Goal: Find specific page/section: Find specific page/section

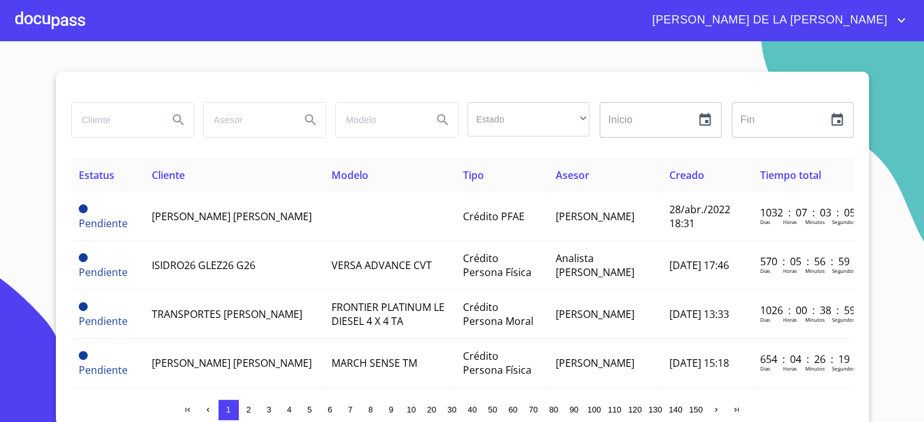
click at [108, 119] on input "search" at bounding box center [115, 120] width 86 height 34
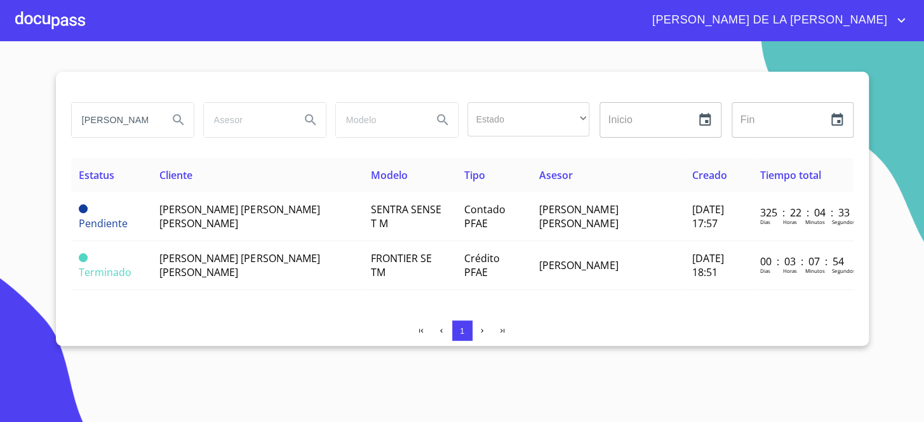
click at [147, 120] on input "[PERSON_NAME]" at bounding box center [115, 120] width 86 height 34
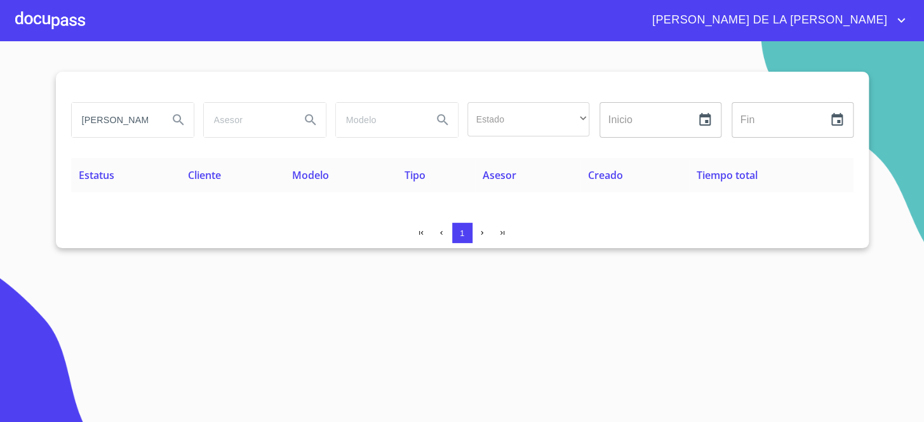
click at [105, 128] on input "[PERSON_NAME] [PERSON_NAME]" at bounding box center [115, 120] width 86 height 34
click at [121, 116] on input "[PERSON_NAME]" at bounding box center [115, 120] width 86 height 34
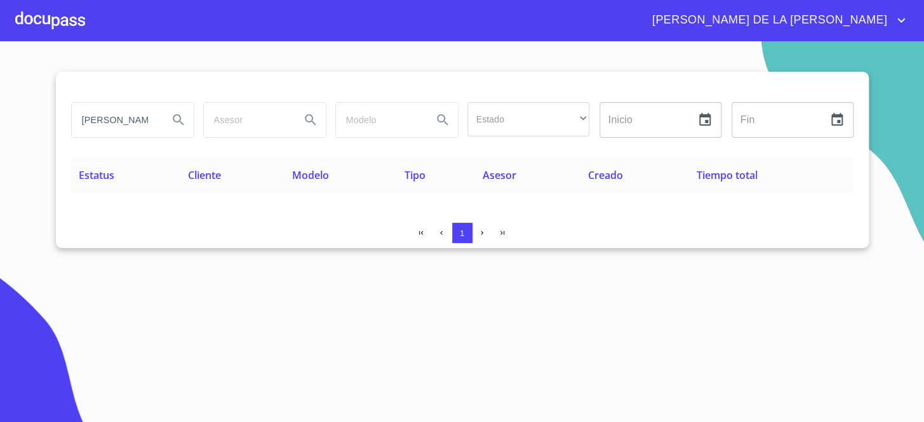
click at [127, 111] on input "[PERSON_NAME]" at bounding box center [115, 120] width 86 height 34
type input "[PERSON_NAME]"
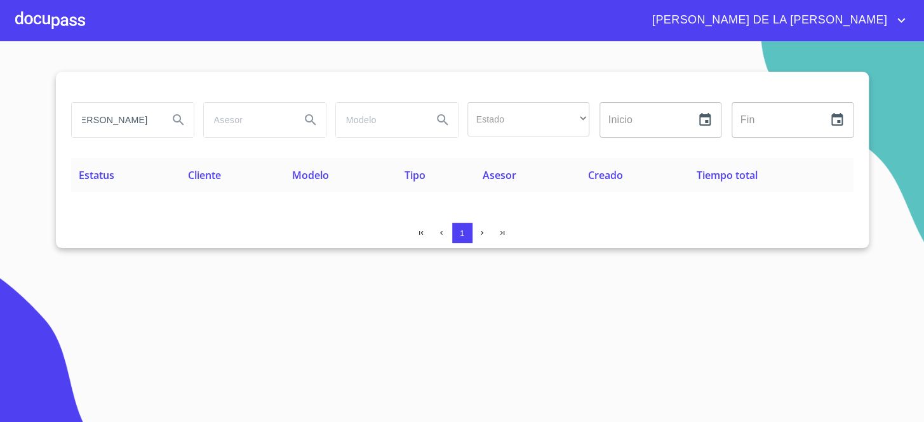
scroll to position [0, 0]
click at [144, 114] on input "[PERSON_NAME]" at bounding box center [115, 120] width 86 height 34
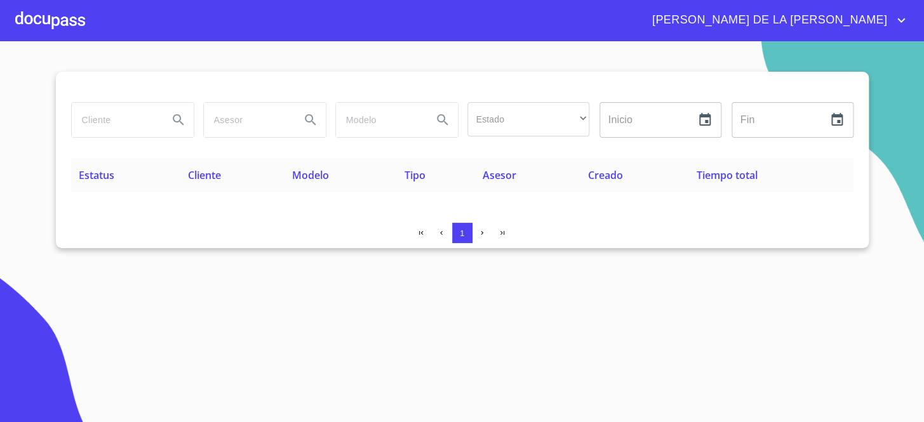
paste input "CONTRUCTORA"
click at [110, 116] on input "CONTRUCTORA" at bounding box center [115, 120] width 86 height 34
click at [115, 111] on input "CARRANTA" at bounding box center [115, 120] width 86 height 34
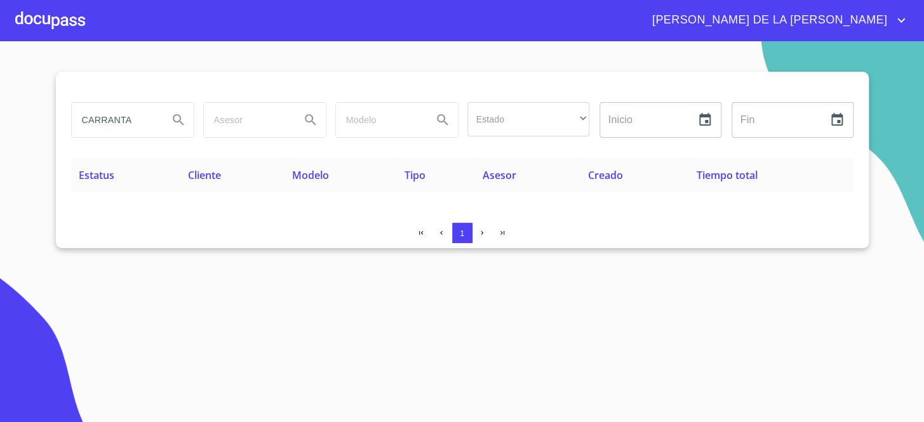
click at [115, 112] on input "CARRANTA" at bounding box center [115, 120] width 86 height 34
type input "CONDOMINIO"
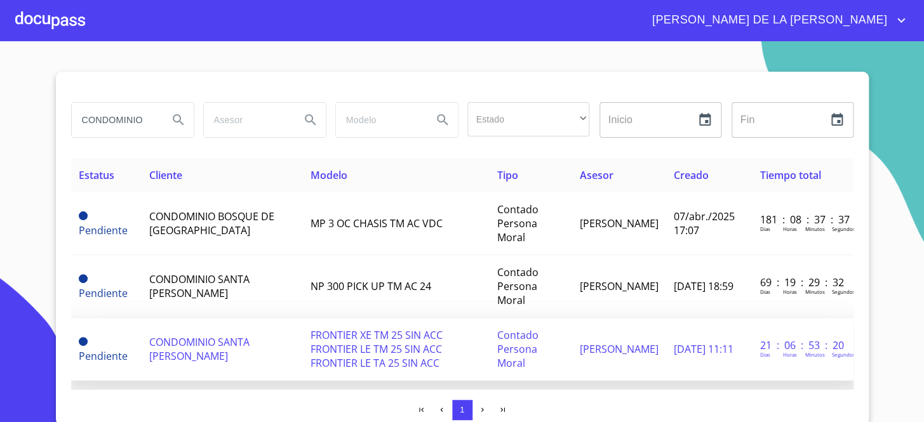
click at [224, 335] on span "CONDOMINIO SANTA [PERSON_NAME]" at bounding box center [199, 349] width 100 height 28
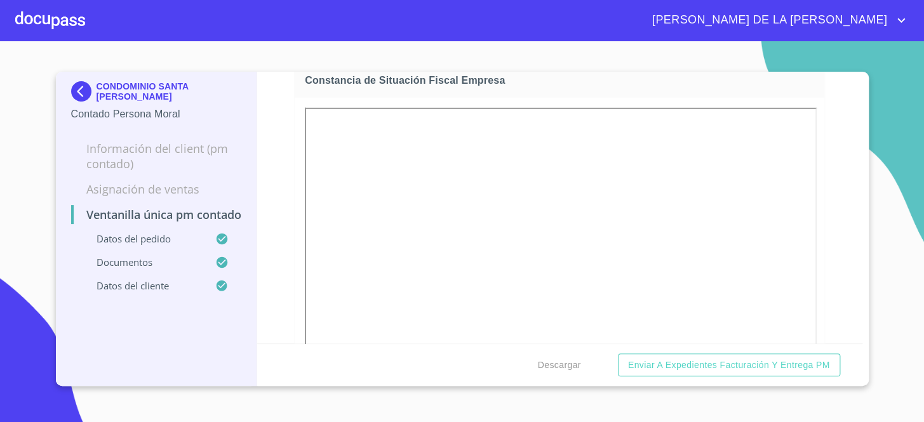
scroll to position [1674, 0]
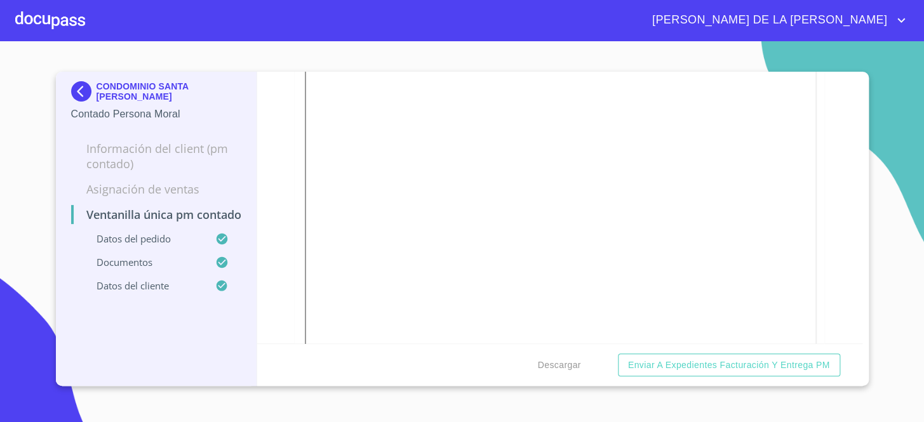
click at [86, 95] on img at bounding box center [83, 91] width 25 height 20
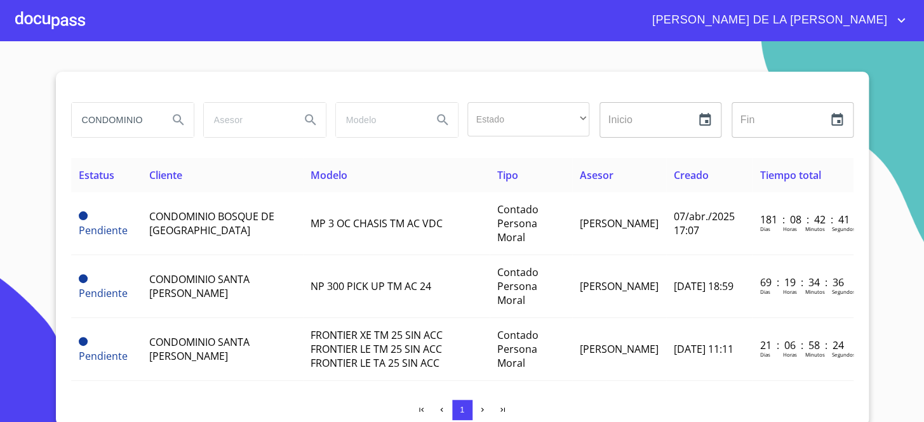
click at [101, 113] on input "CONDOMINIO" at bounding box center [115, 120] width 86 height 34
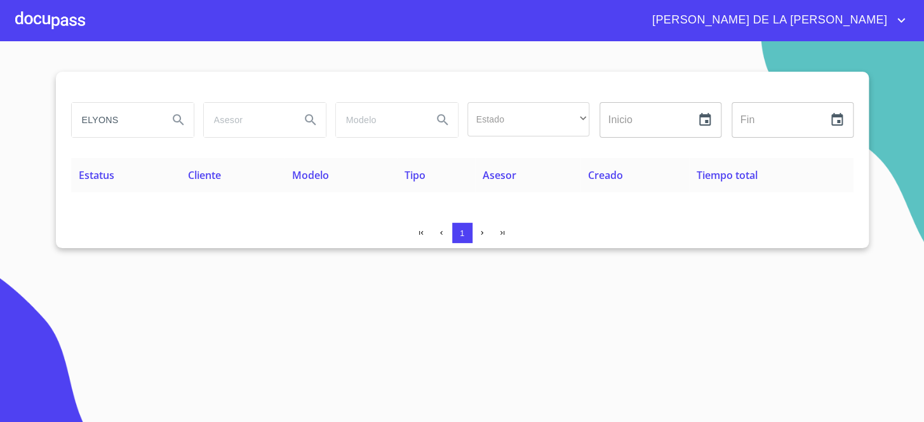
click at [245, 422] on html "[PERSON_NAME] DE LA [PERSON_NAME] ELYONS Estado ​ ​ Inicio ​ Fin ​ Estatus Clie…" at bounding box center [462, 211] width 924 height 422
click at [120, 119] on input "ELYONS" at bounding box center [115, 120] width 86 height 34
drag, startPoint x: 139, startPoint y: 113, endPoint x: 0, endPoint y: 135, distance: 140.8
click at [0, 135] on section "ELYON Estado ​ ​ Inicio ​ Fin ​ Estatus Cliente Modelo Tipo Asesor Creado Tiemp…" at bounding box center [462, 231] width 924 height 381
click at [126, 119] on input "GRUPO ADAMARIZ" at bounding box center [115, 120] width 86 height 34
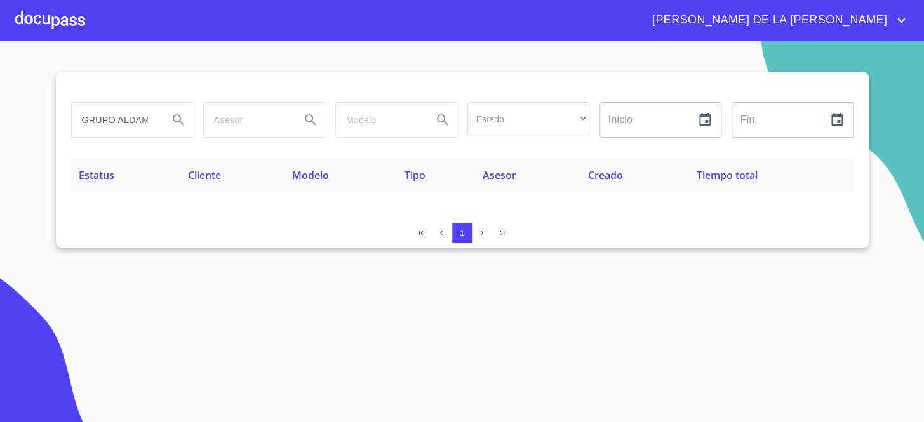
drag, startPoint x: 114, startPoint y: 118, endPoint x: 0, endPoint y: 115, distance: 114.3
click at [0, 115] on section "GRUPO ALDAMARIZ Estado ​ ​ Inicio ​ Fin ​ Estatus Cliente Modelo Tipo Asesor Cr…" at bounding box center [462, 231] width 924 height 381
click at [107, 126] on input "ALDAMARIZ" at bounding box center [115, 120] width 86 height 34
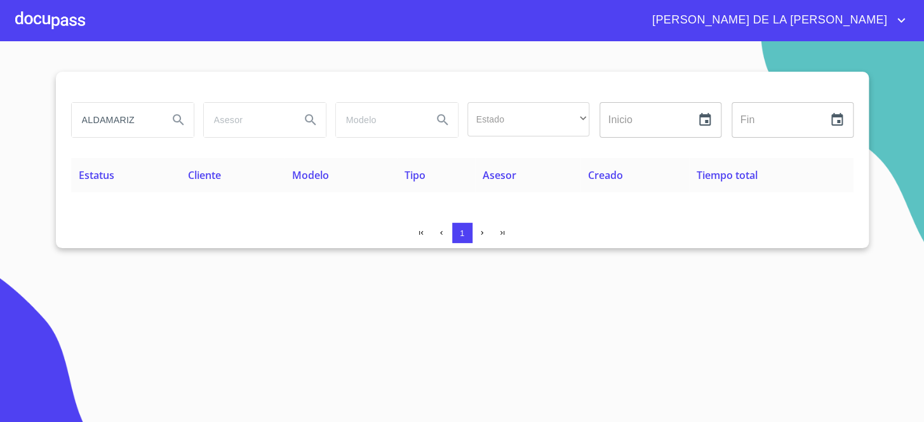
paste input "ALDARAM"
click at [142, 119] on input "ALDARAMIZ" at bounding box center [115, 120] width 86 height 34
drag, startPoint x: 142, startPoint y: 119, endPoint x: 17, endPoint y: 125, distance: 124.6
click at [17, 125] on section "ALDARAMIZ Estado ​ ​ Inicio ​ Fin ​ Estatus Cliente Modelo Tipo Asesor Creado T…" at bounding box center [462, 231] width 924 height 381
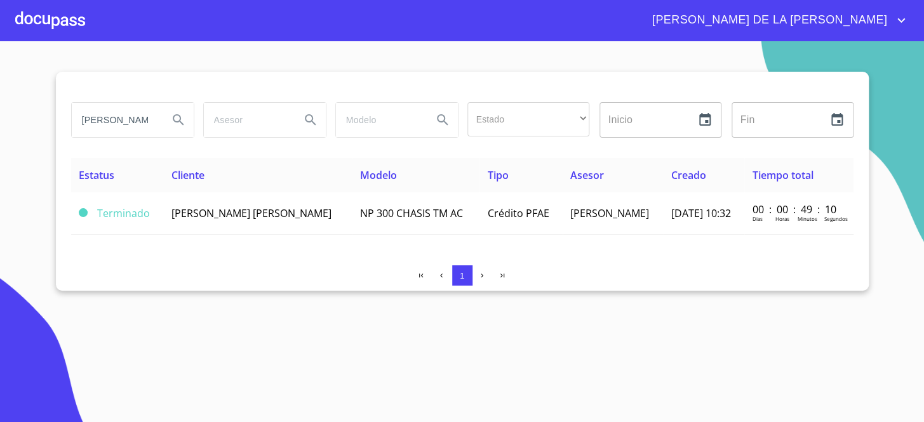
drag, startPoint x: 158, startPoint y: 114, endPoint x: 0, endPoint y: 121, distance: 158.3
click at [0, 121] on section "[PERSON_NAME] Estado ​ ​ Inicio ​ Fin ​ Estatus Cliente Modelo Tipo Asesor Crea…" at bounding box center [462, 231] width 924 height 381
click at [158, 114] on div "[PERSON_NAME]" at bounding box center [133, 120] width 122 height 34
paste input "GRUPO ADYEHILA Y ASOCIADOS"
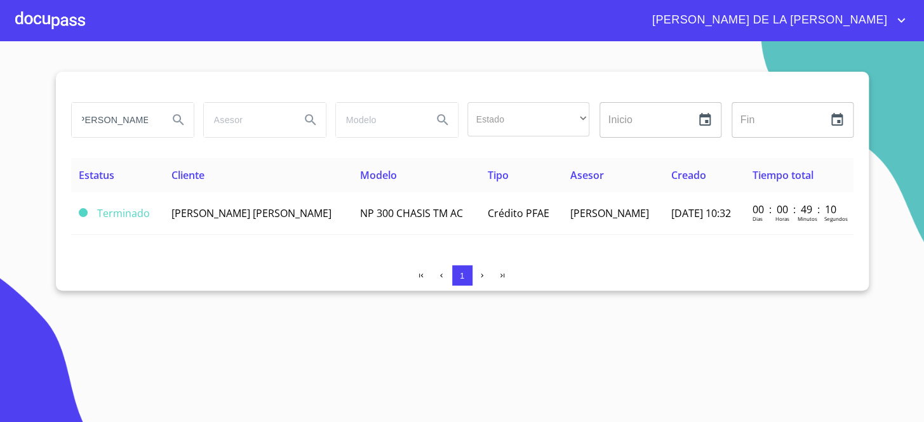
type input "[PERSON_NAME] ADYEHILA Y ASOCIADOS"
paste input "GRUPO ADYEHILA Y ASOCIADOS"
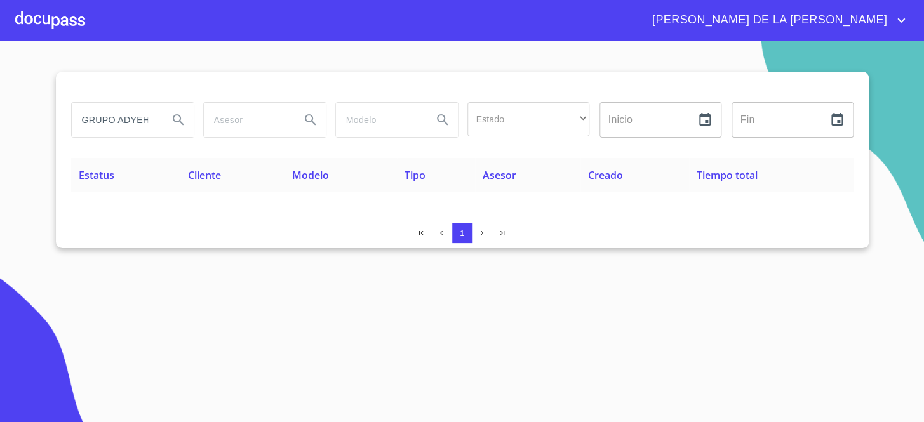
drag, startPoint x: 116, startPoint y: 118, endPoint x: 62, endPoint y: 76, distance: 68.2
click at [0, 107] on section "GRUPO ADYEHILA Y ASOCIADOS Estado ​ ​ Inicio ​ Fin ​ Estatus Cliente Modelo Tip…" at bounding box center [462, 231] width 924 height 381
type input "ADYEHILA Y ASOCIADOS"
drag, startPoint x: 86, startPoint y: 120, endPoint x: 210, endPoint y: 114, distance: 124.0
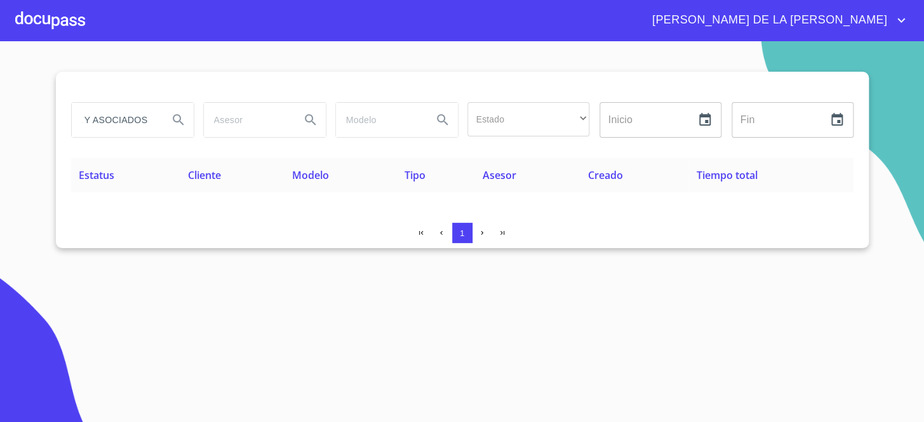
click at [210, 114] on div "ADYEHILA Y ASOCIADOS Estado ​ ​ Inicio ​ Fin ​" at bounding box center [462, 120] width 792 height 46
